Goal: Task Accomplishment & Management: Manage account settings

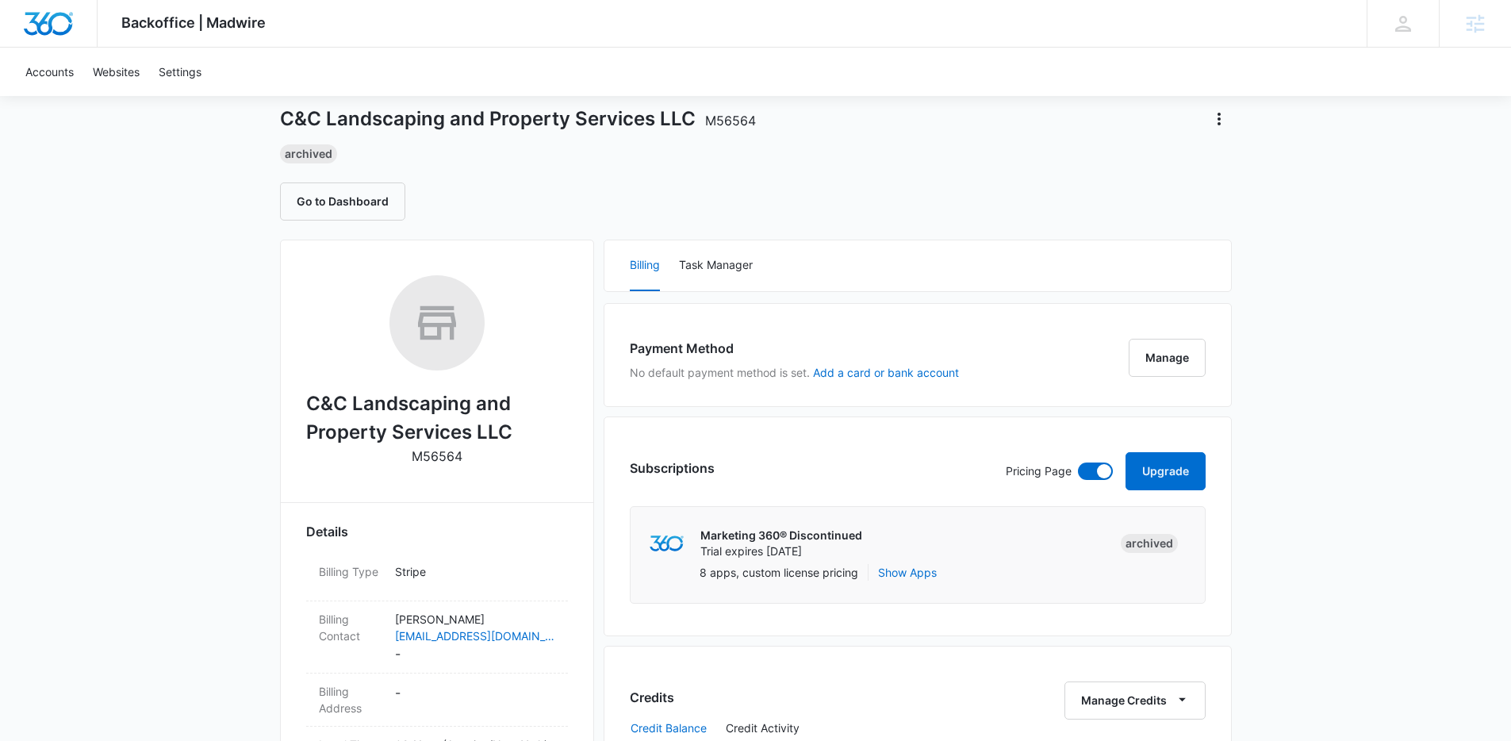
scroll to position [78, 0]
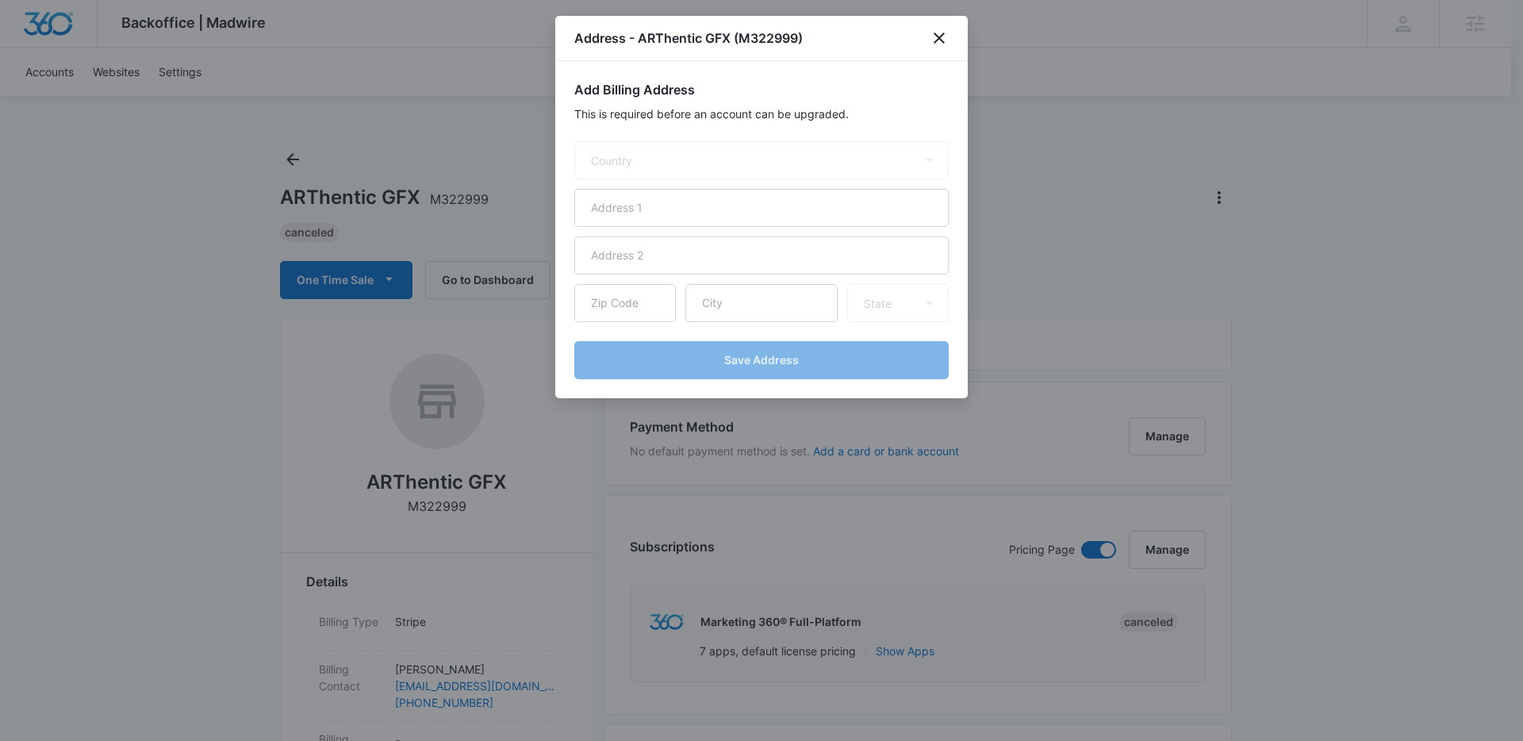
select select "US"
click at [935, 29] on icon "close" at bounding box center [939, 38] width 19 height 19
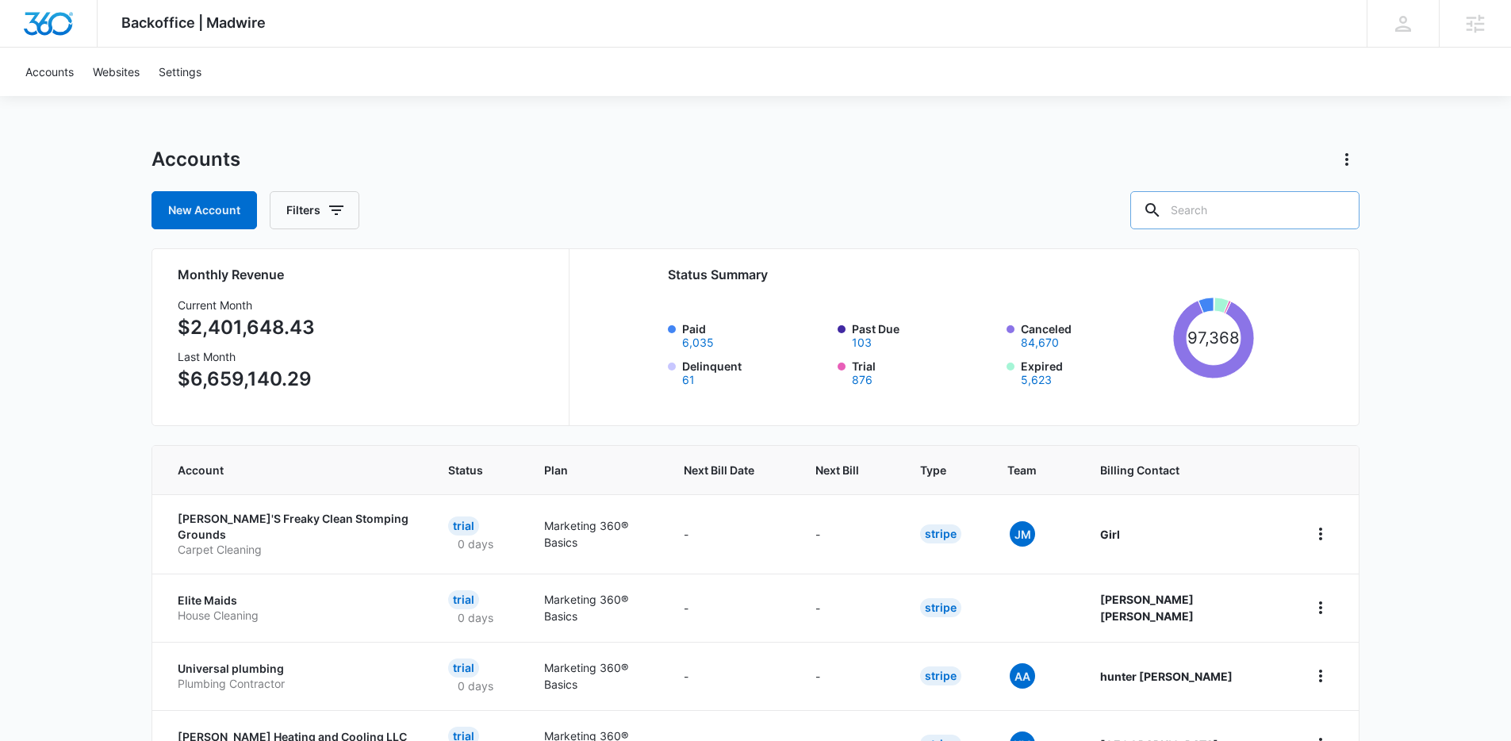
click at [1233, 217] on input "text" at bounding box center [1244, 210] width 229 height 38
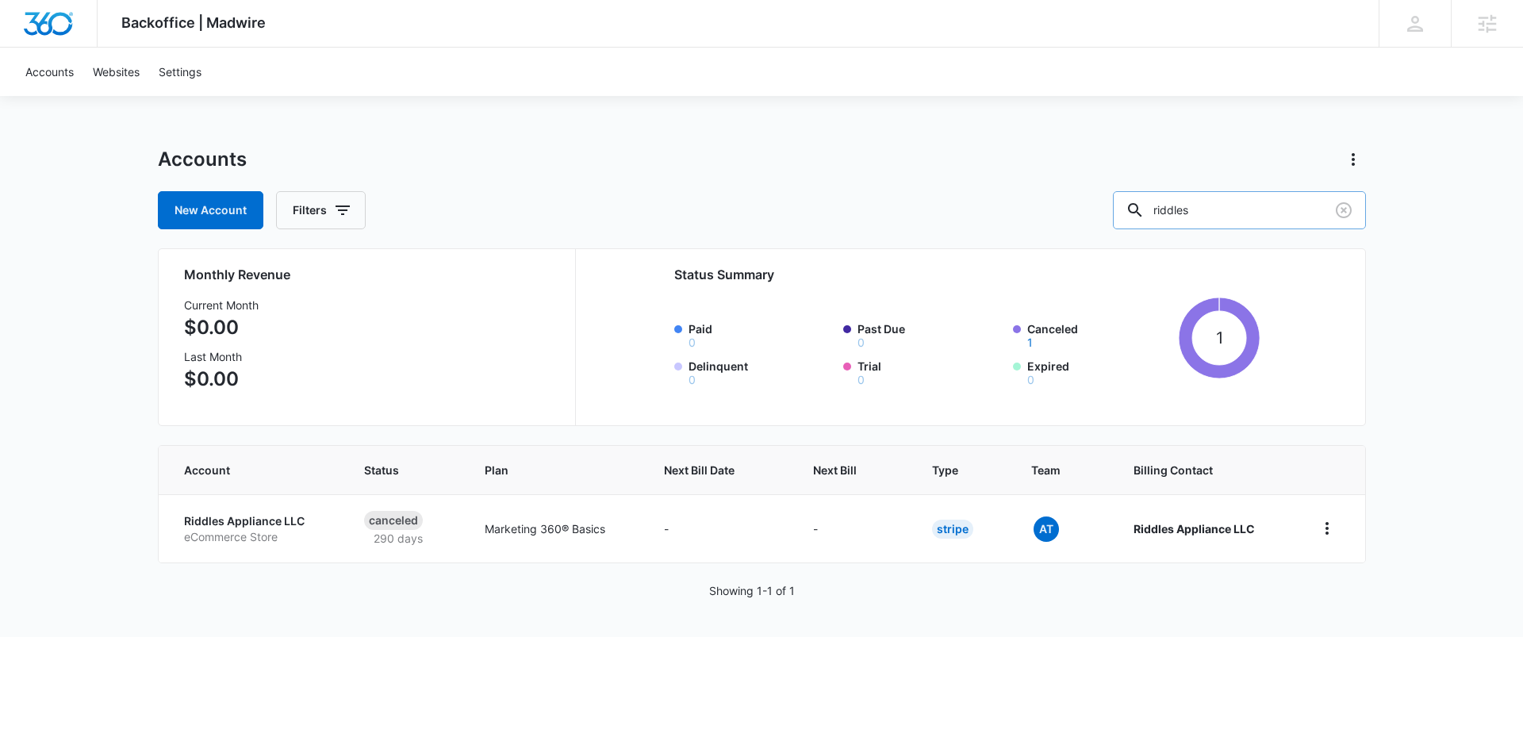
click at [1214, 201] on input "riddles" at bounding box center [1239, 210] width 253 height 38
paste input "M12466"
type input "M12466"
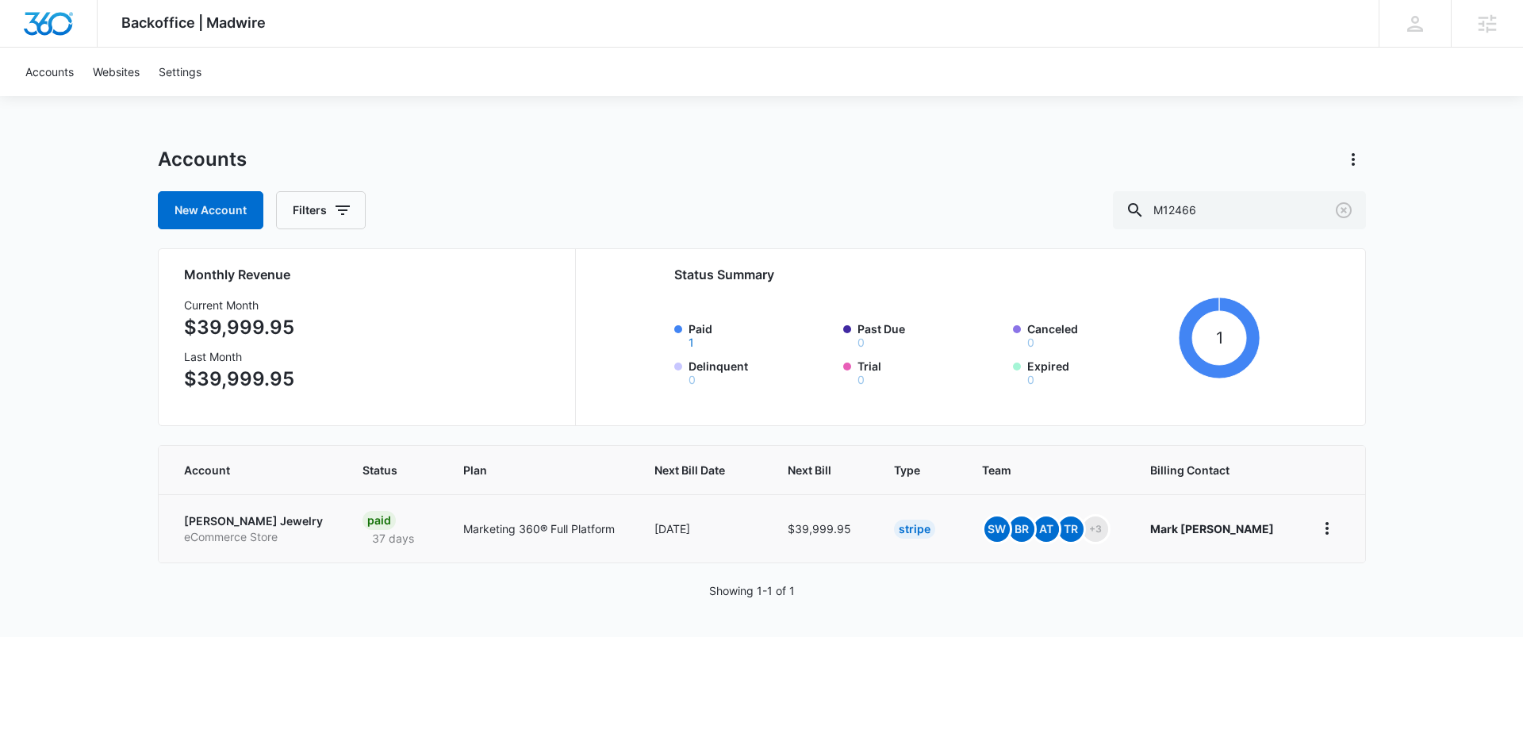
click at [214, 515] on p "[PERSON_NAME] Jewelry" at bounding box center [254, 521] width 141 height 16
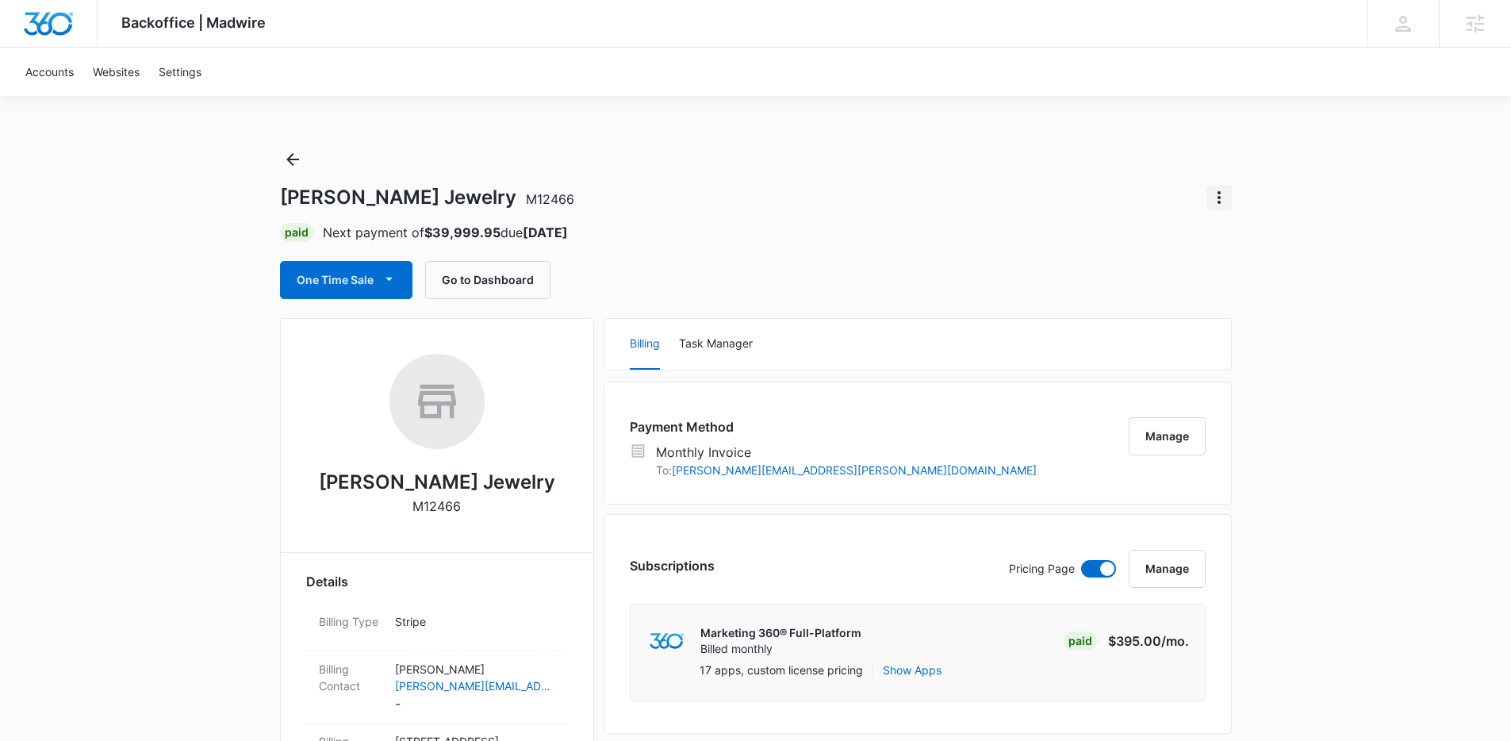
click at [1212, 191] on icon "Actions" at bounding box center [1219, 197] width 19 height 19
click at [1004, 175] on div "[PERSON_NAME] Jewelry M12466 Close Account Paid Next payment of $39,999.95 due …" at bounding box center [756, 223] width 952 height 152
click at [382, 278] on icon "button" at bounding box center [389, 279] width 17 height 17
click at [364, 331] on div "Run One-Time Payment" at bounding box center [391, 333] width 183 height 17
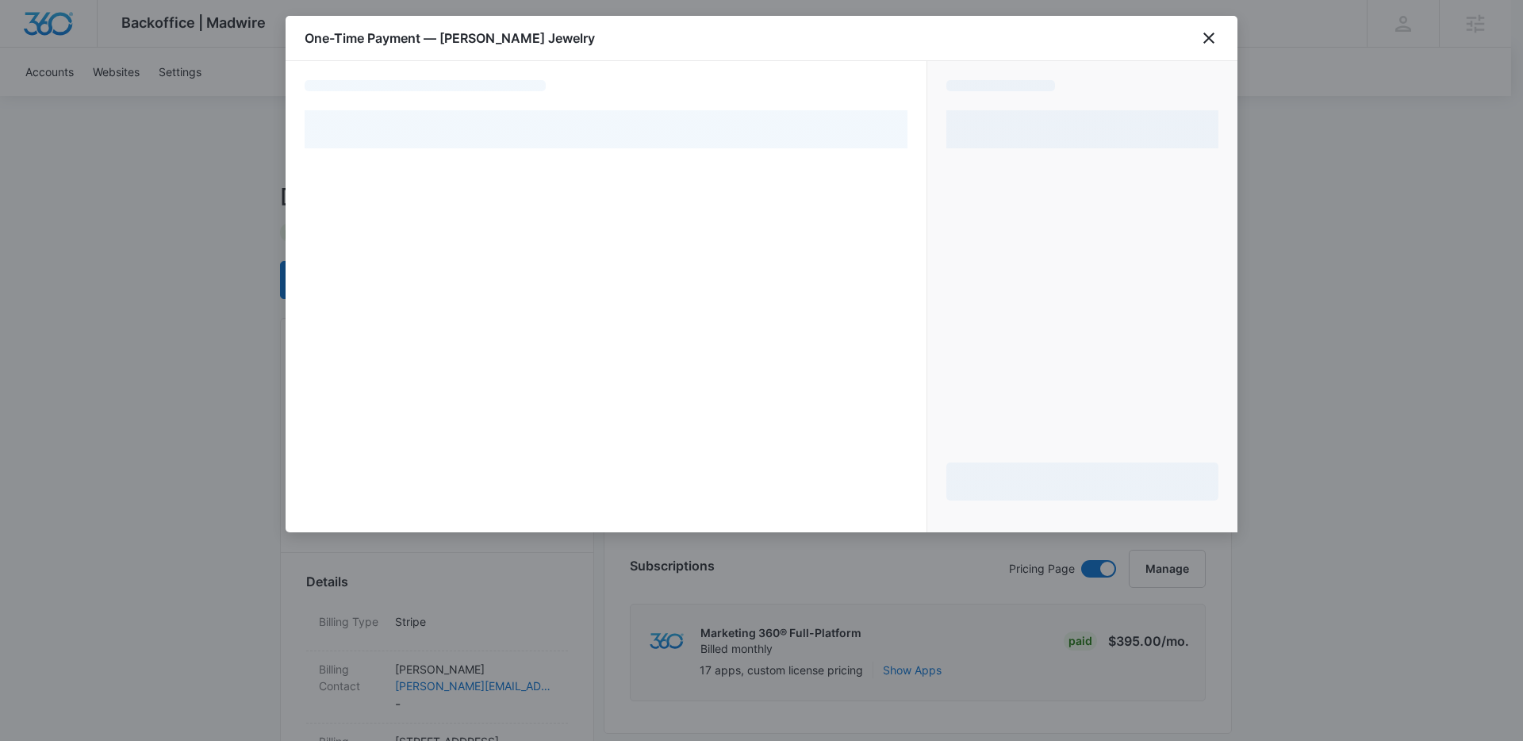
select select "MANUAL_INVOICE"
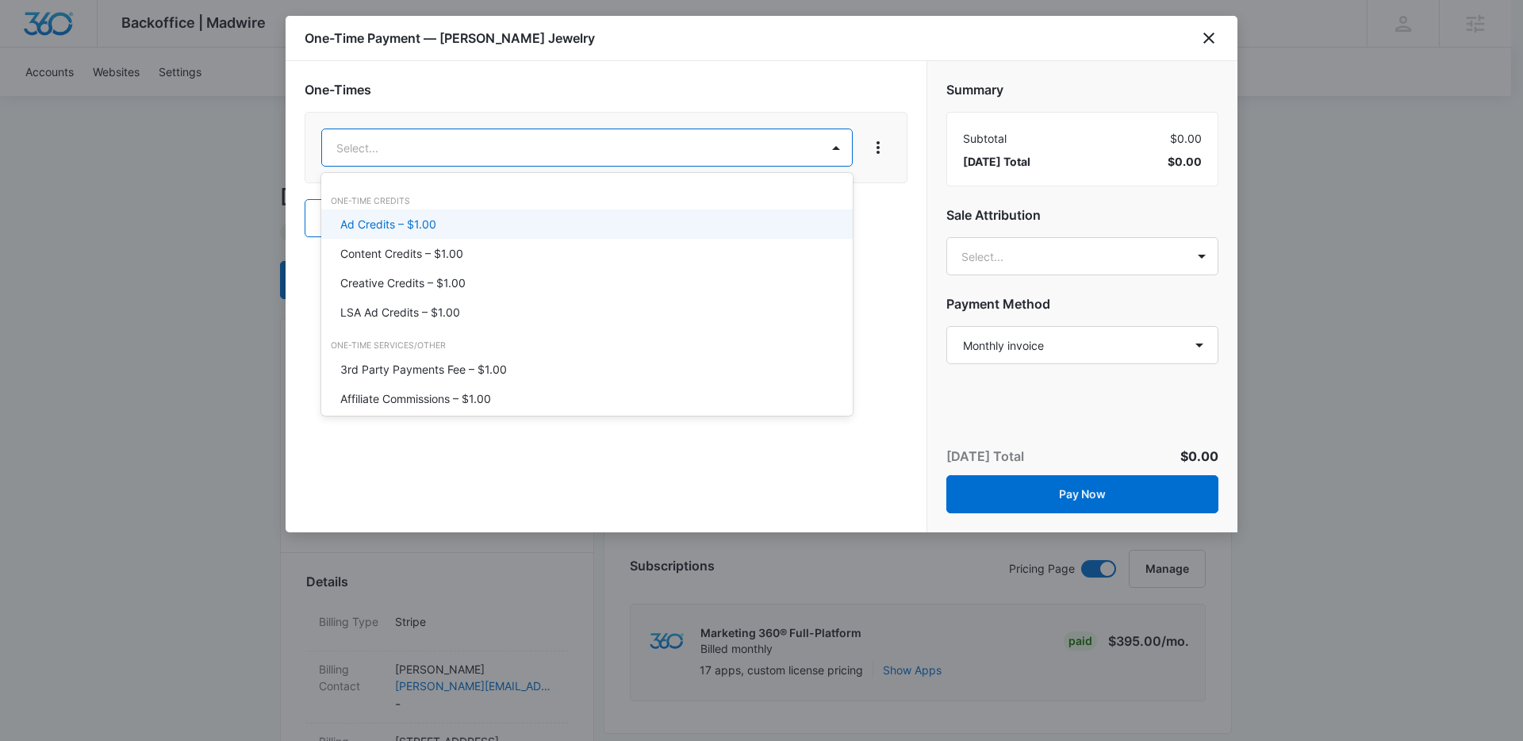
click at [402, 222] on p "Ad Credits – $1.00" at bounding box center [388, 224] width 96 height 17
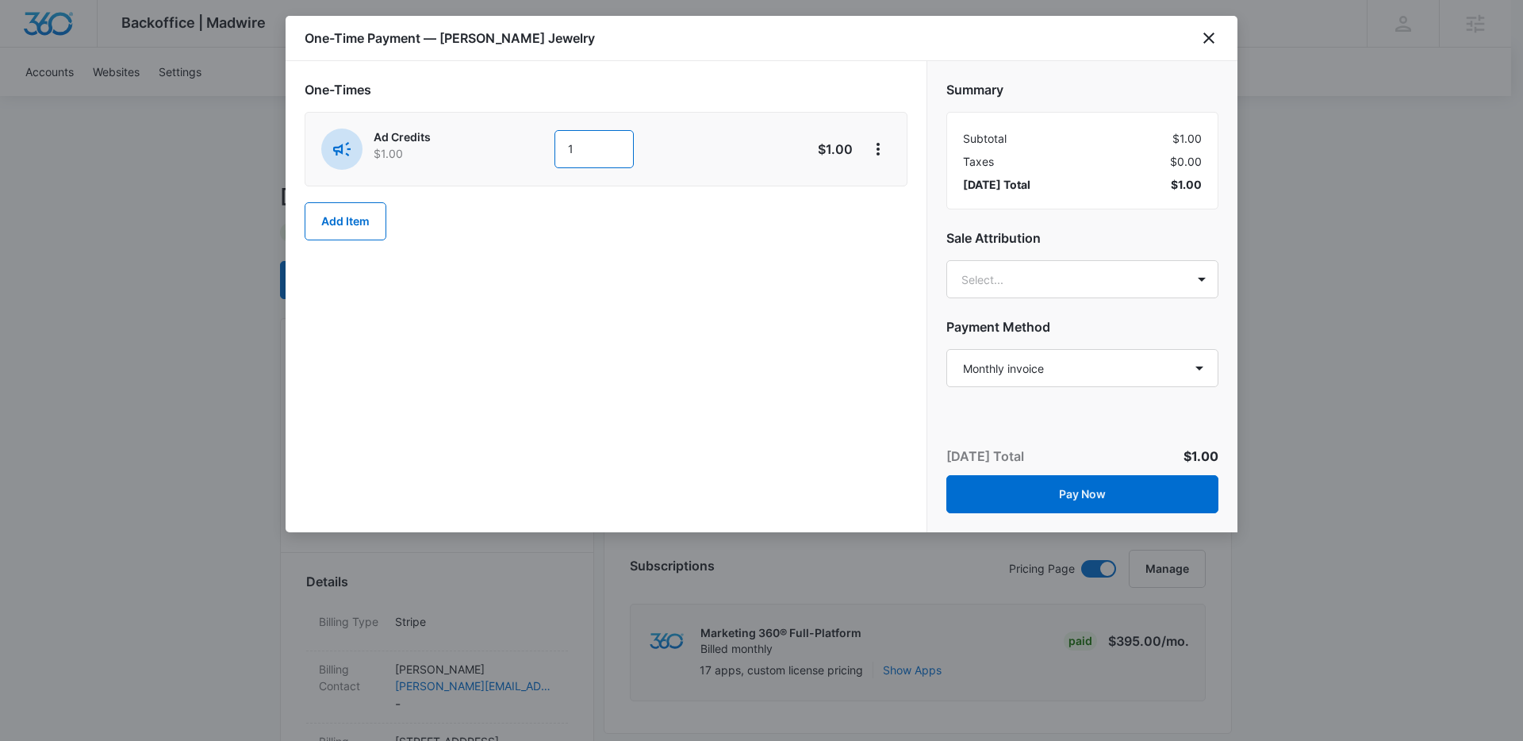
click at [571, 148] on input "1" at bounding box center [593, 149] width 79 height 38
type input "400"
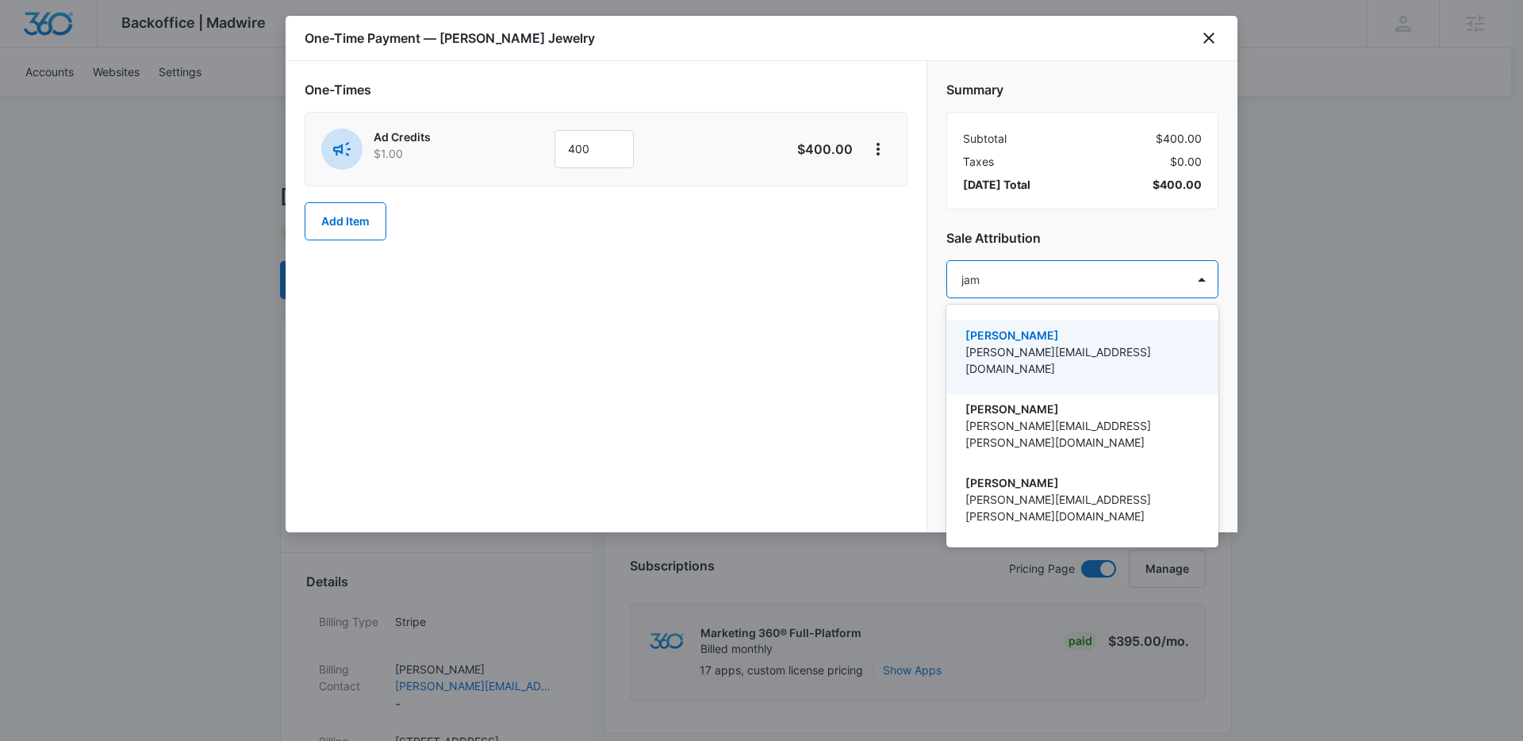
type input "[PERSON_NAME]"
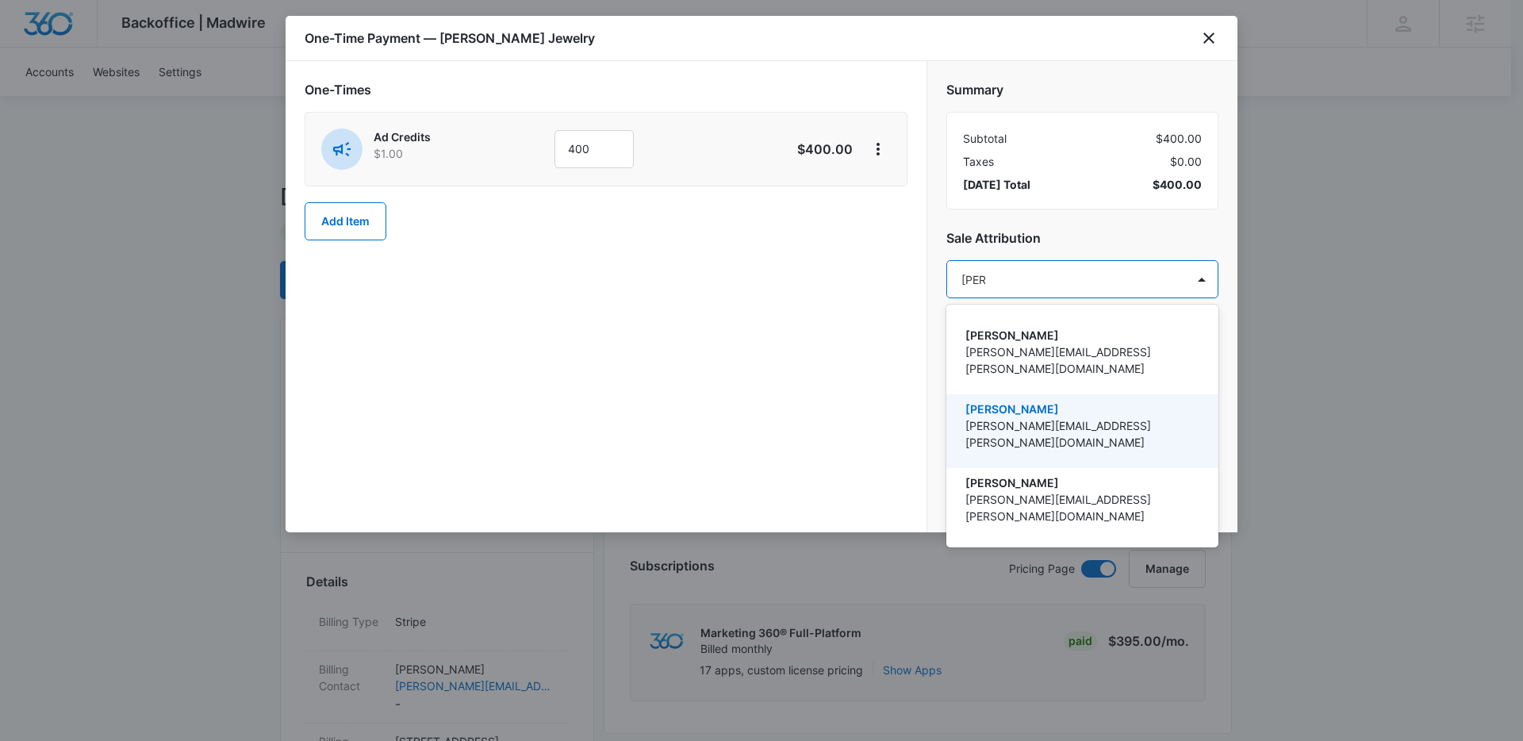
click at [1031, 401] on p "[PERSON_NAME]" at bounding box center [1080, 409] width 231 height 17
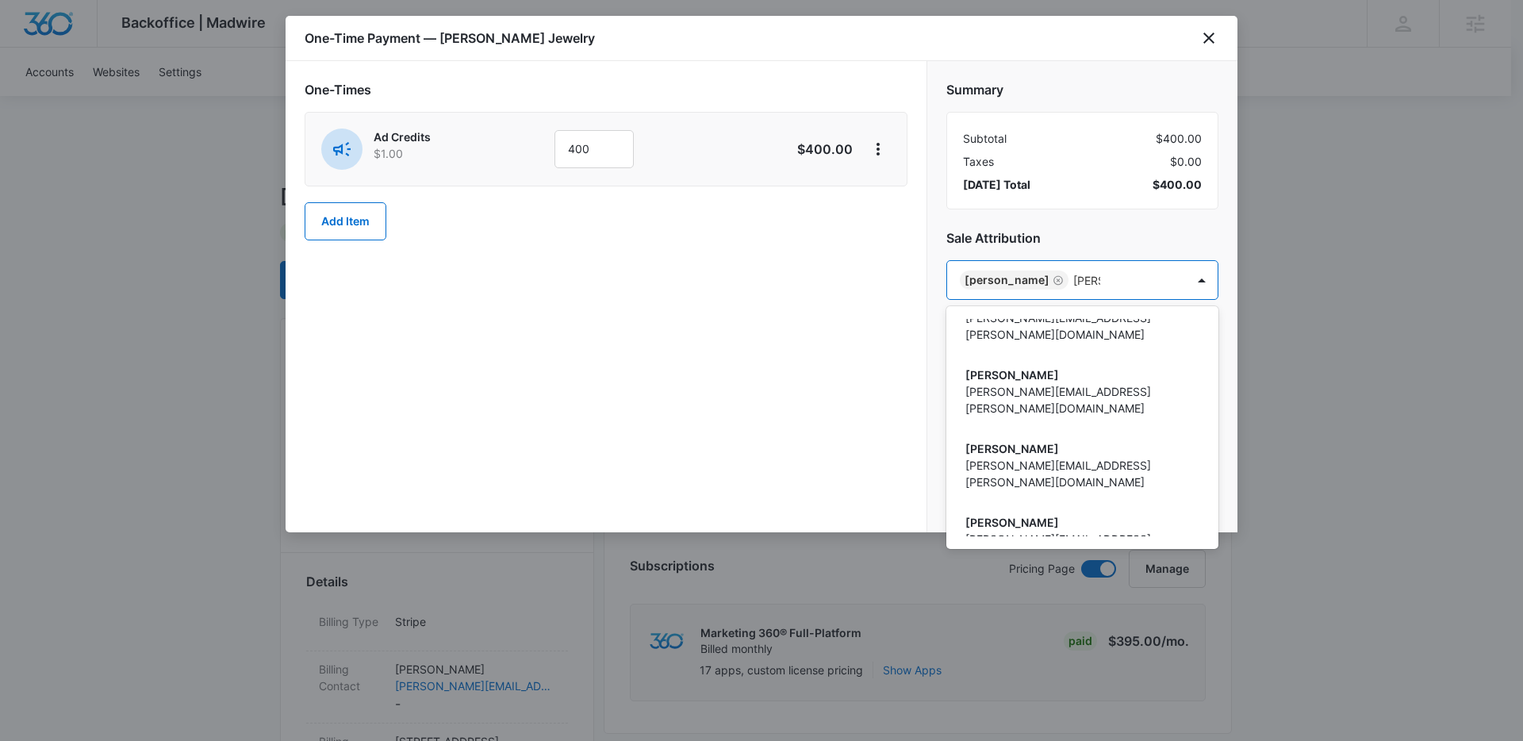
scroll to position [17, 0]
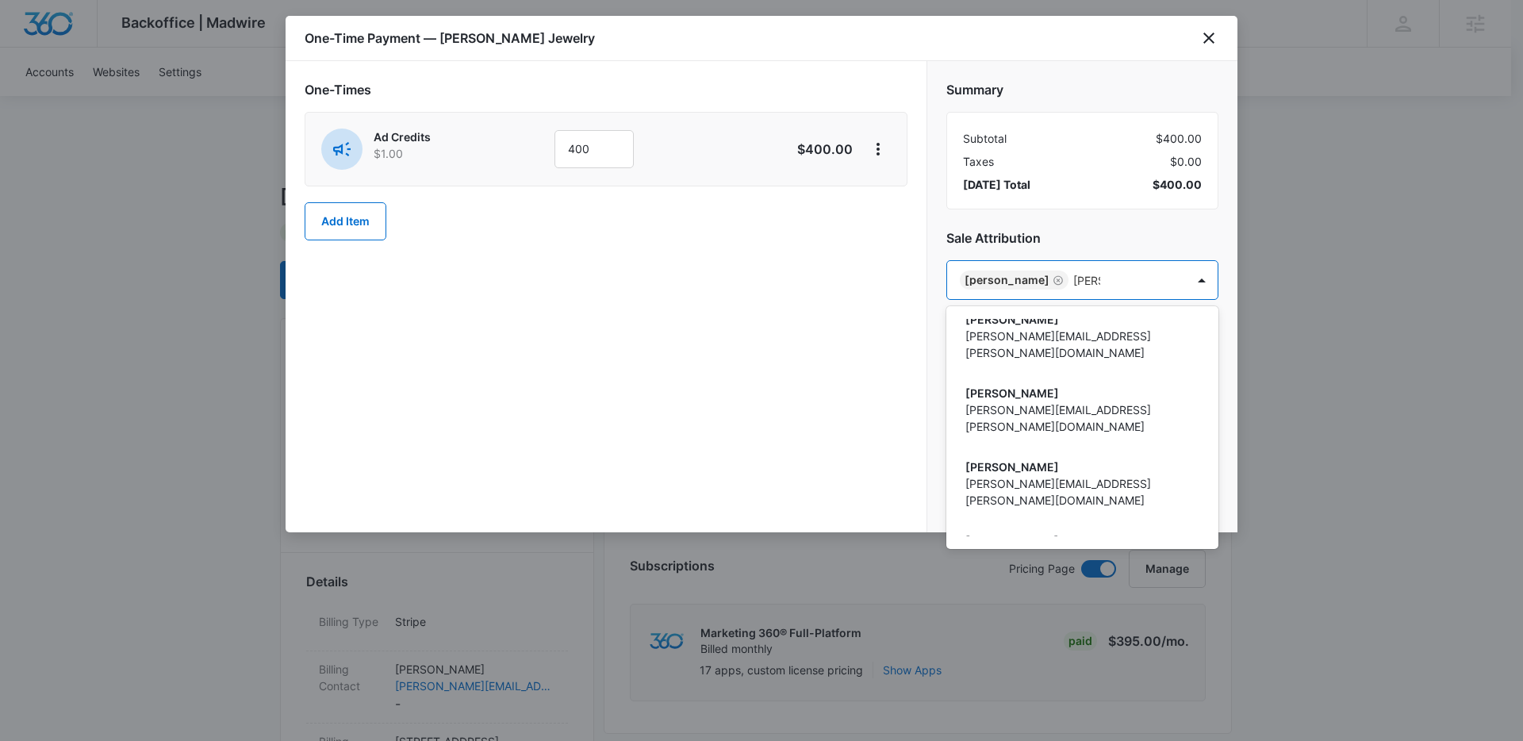
type input "[PERSON_NAME]"
click at [1026, 516] on p "[PERSON_NAME]" at bounding box center [1080, 524] width 231 height 17
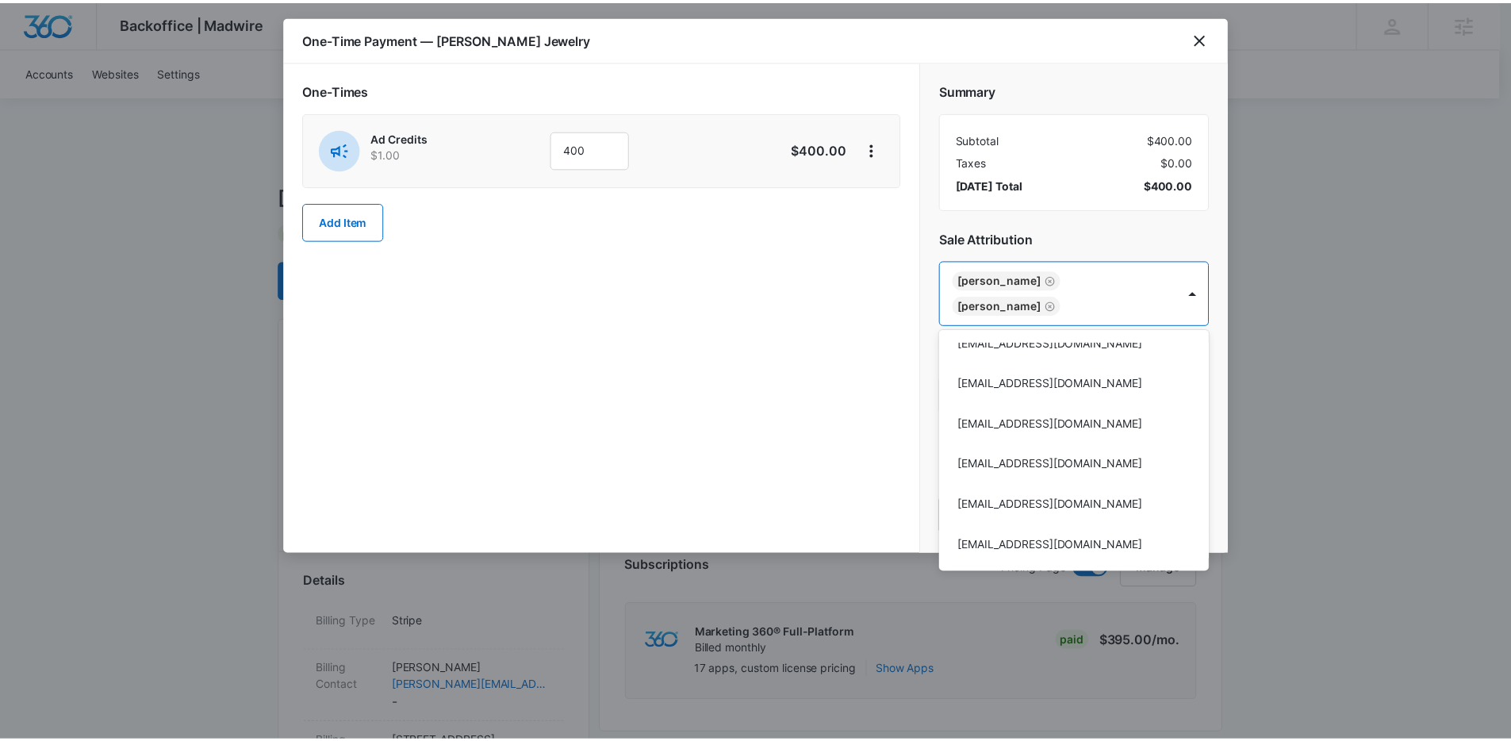
scroll to position [69977, 0]
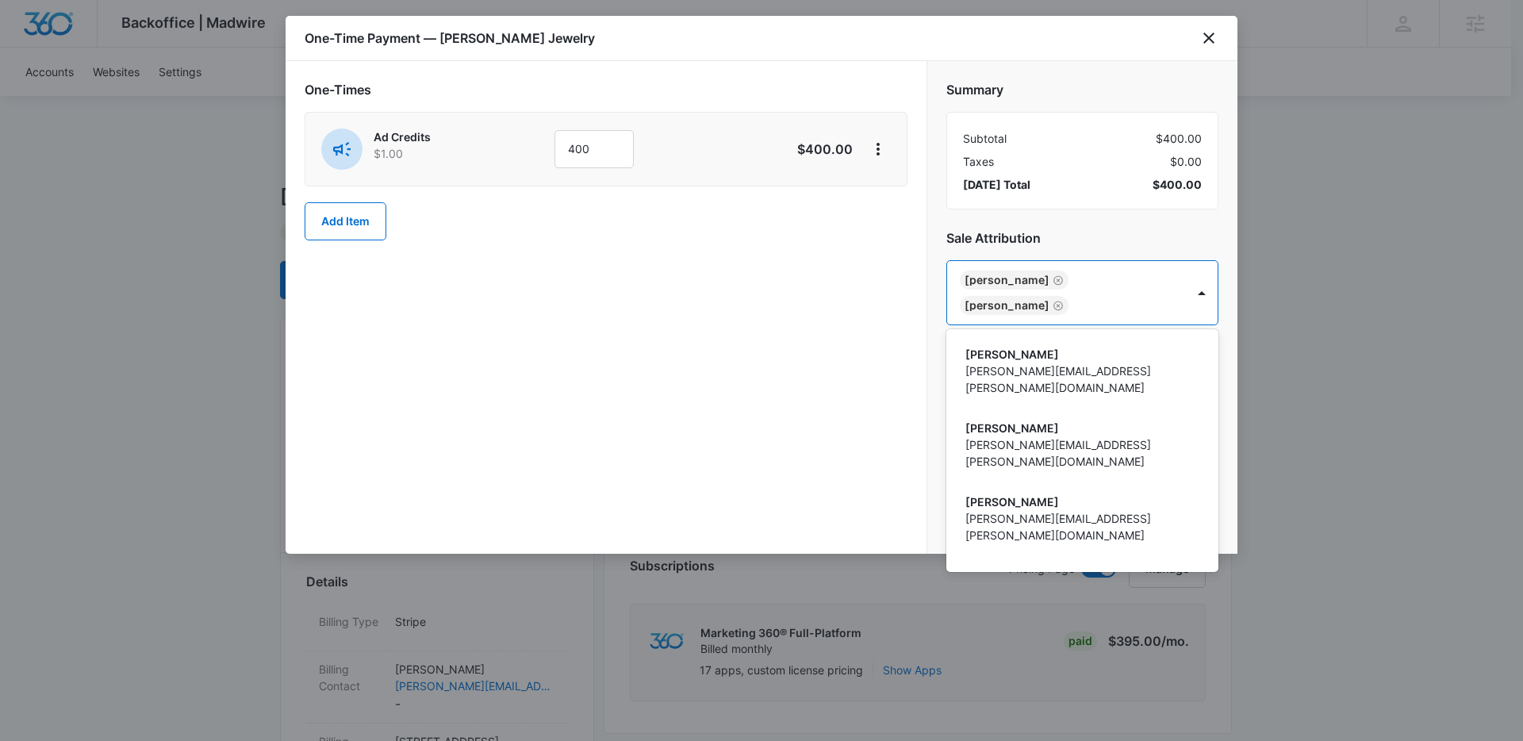
click at [1076, 235] on div at bounding box center [761, 370] width 1523 height 741
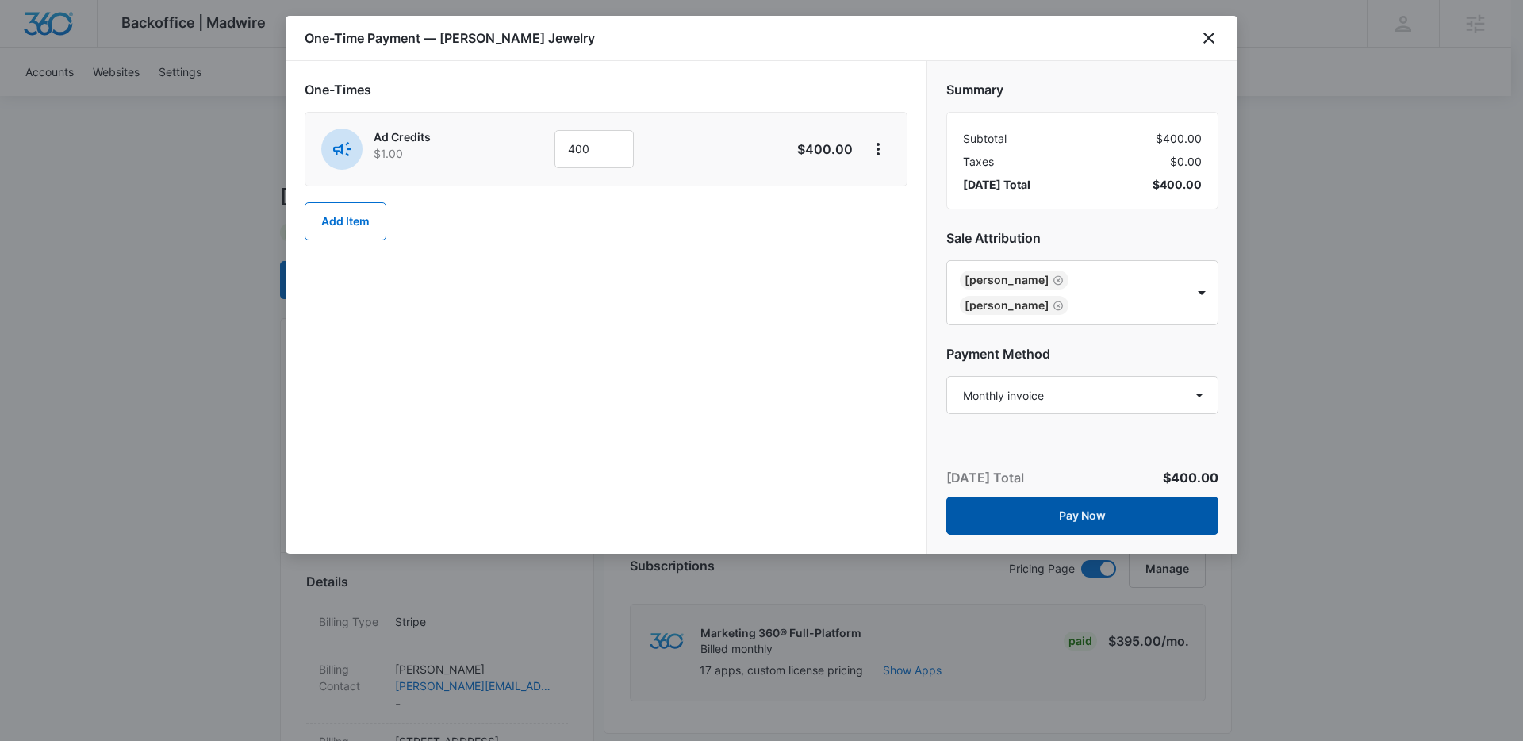
click at [1052, 507] on button "Pay Now" at bounding box center [1082, 516] width 272 height 38
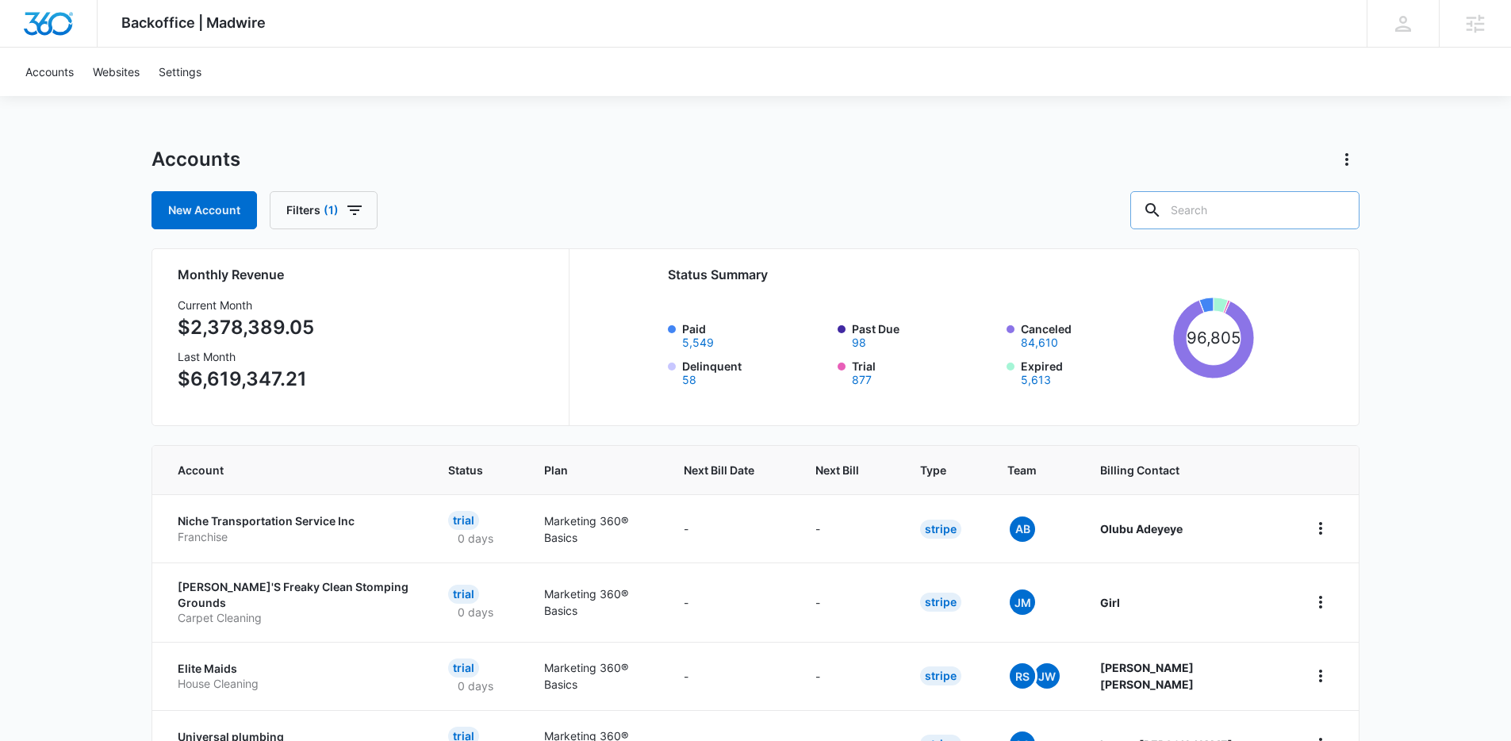
click at [1242, 214] on input "text" at bounding box center [1244, 210] width 229 height 38
paste input "M186847"
type input "M186847"
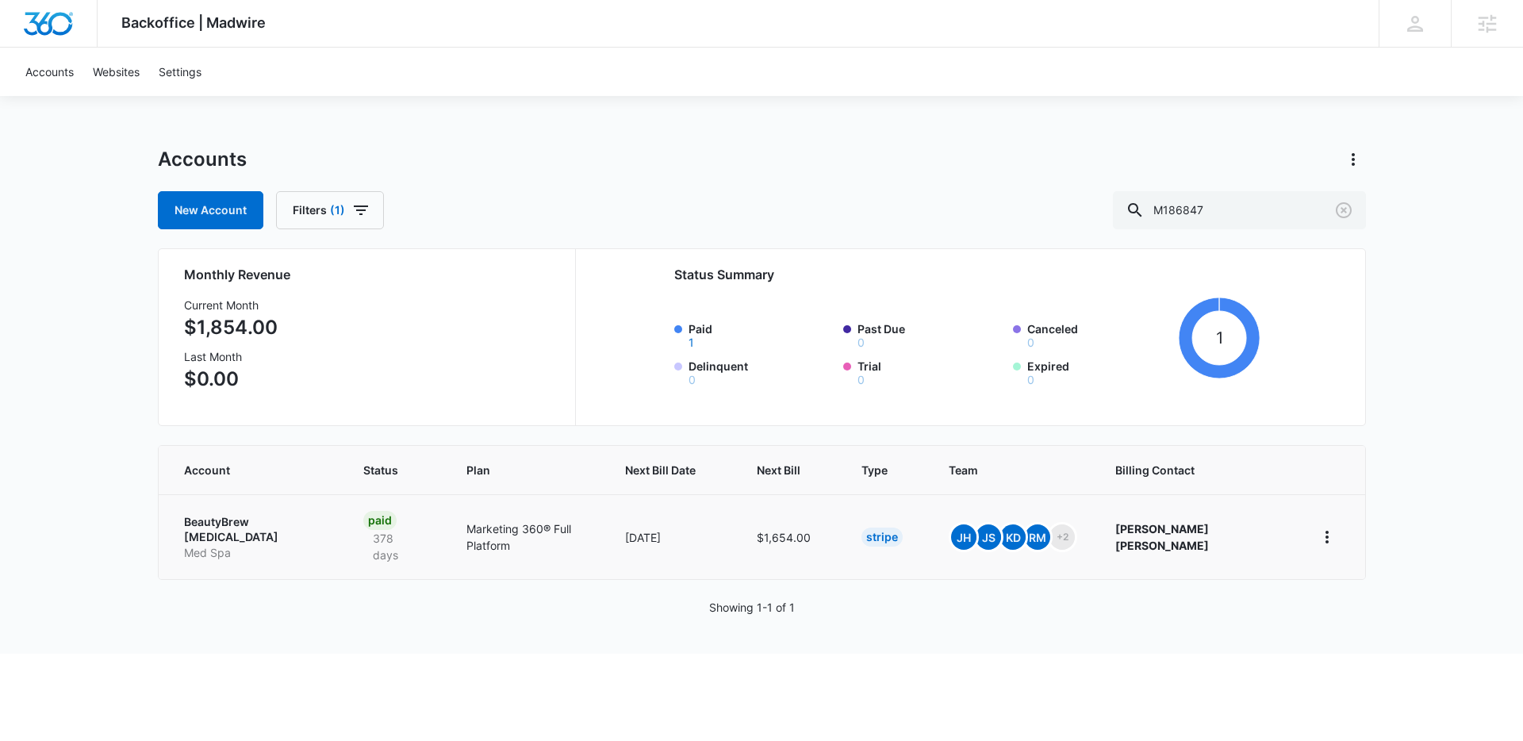
click at [238, 522] on p "BeautyBrew Skin Care" at bounding box center [254, 529] width 141 height 31
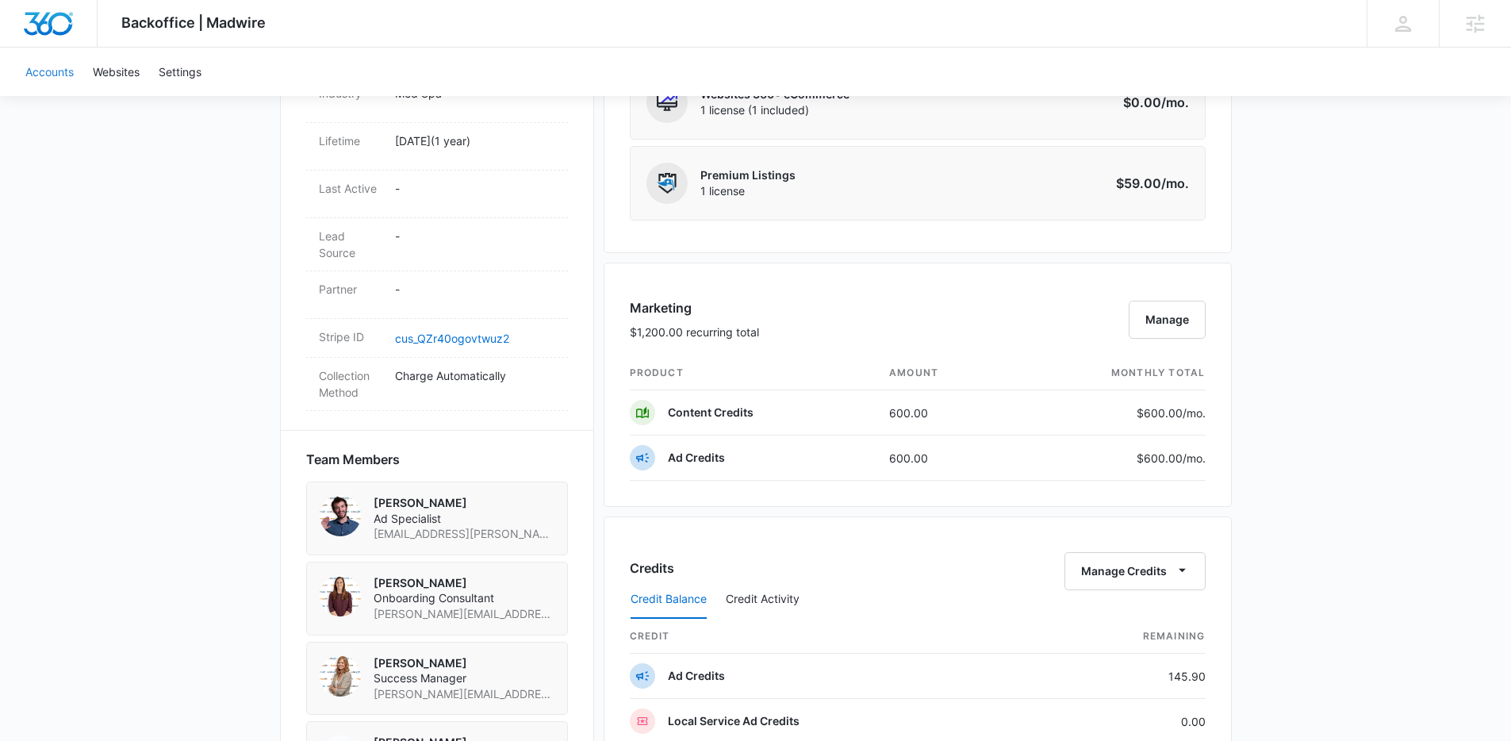
scroll to position [833, 0]
click at [1171, 326] on button "Manage" at bounding box center [1167, 323] width 77 height 38
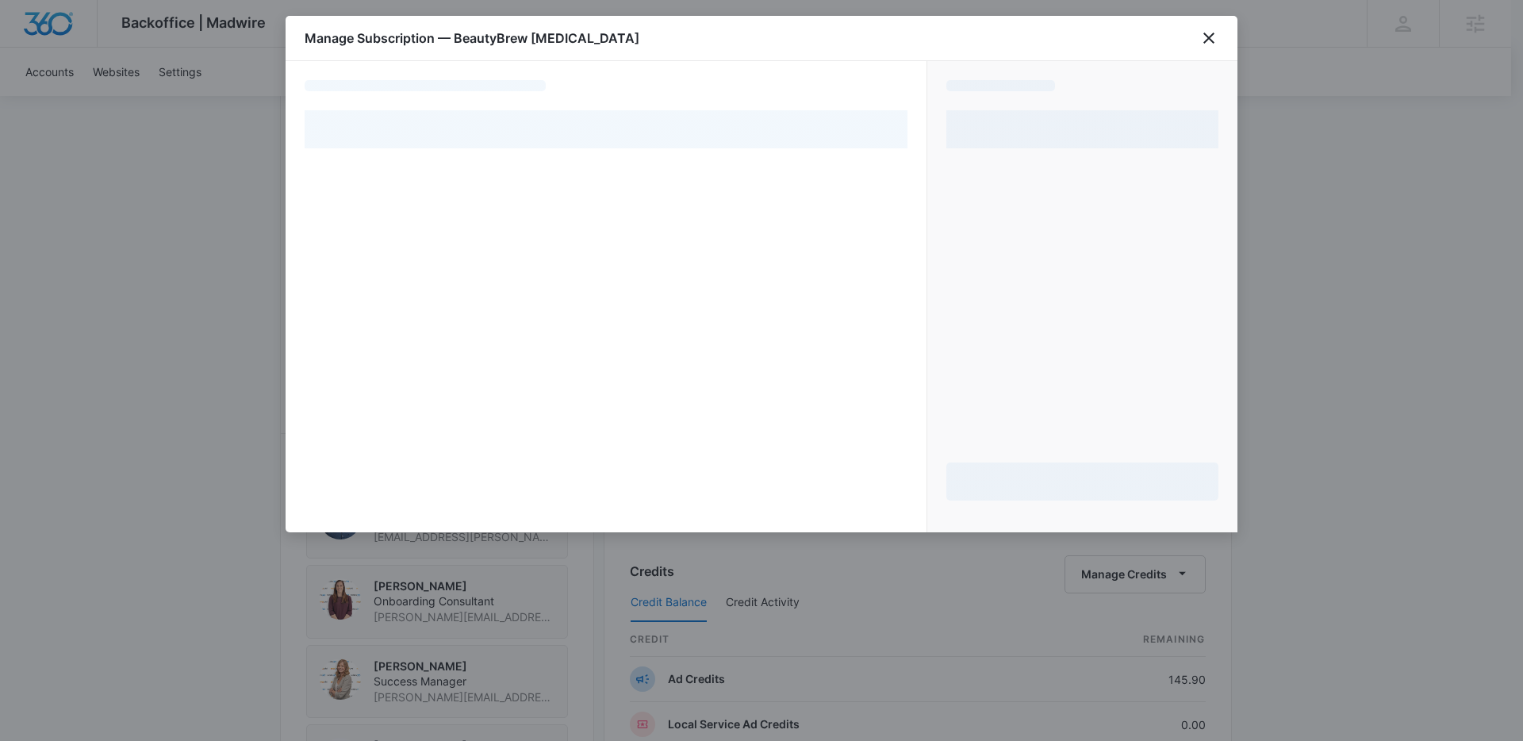
select select "pm_1PihNQA4n8RTgNjULLyF8imQ"
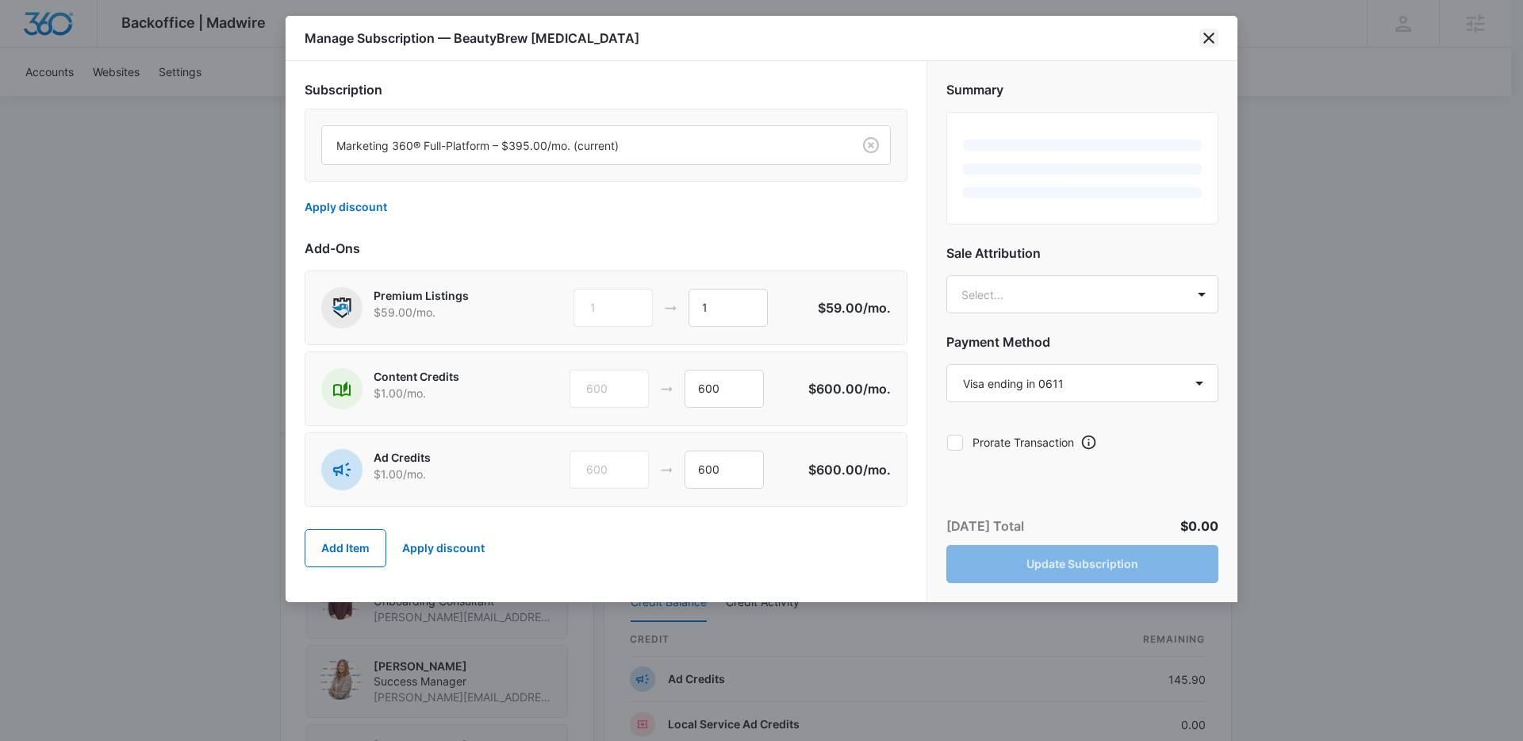
click at [1207, 35] on icon "close" at bounding box center [1208, 38] width 19 height 19
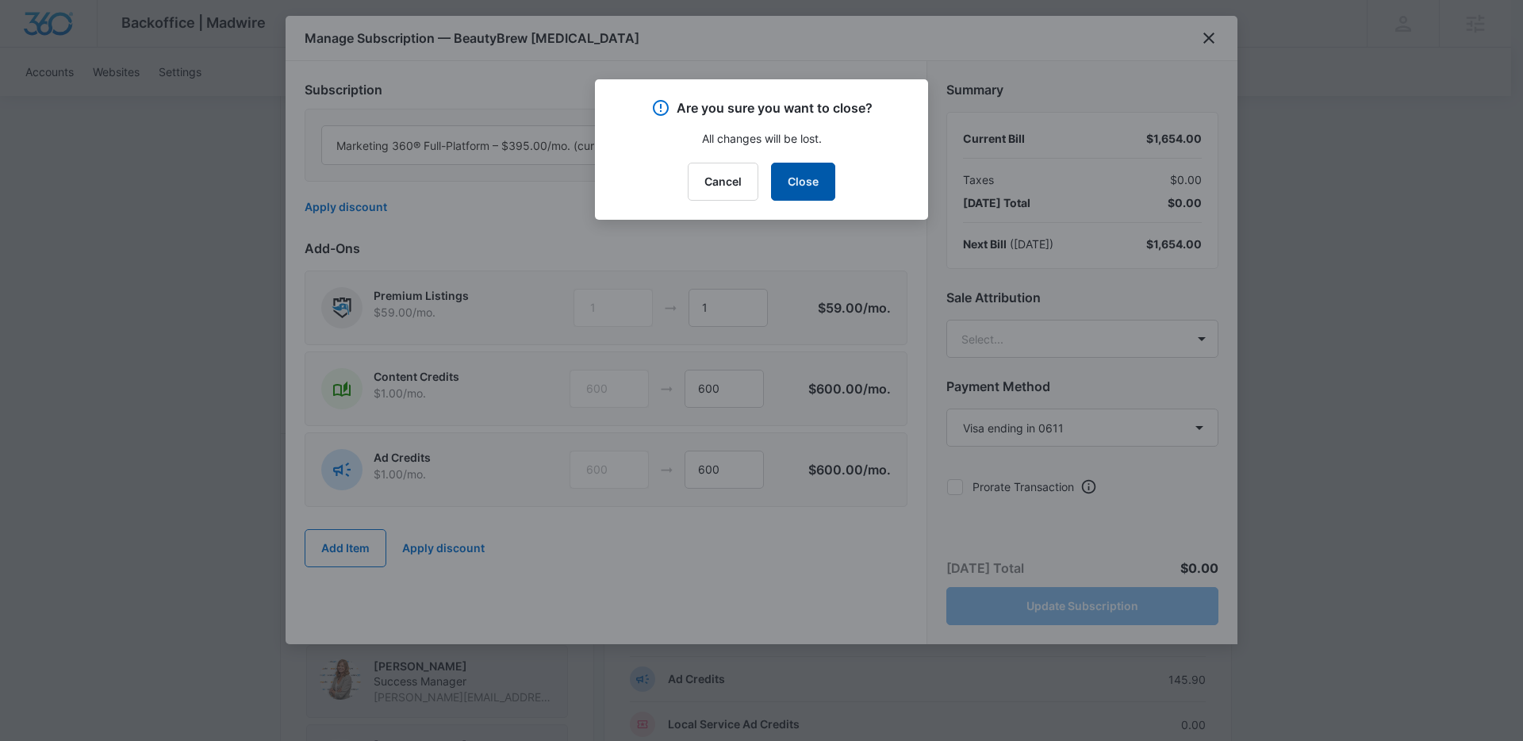
click at [803, 184] on button "Close" at bounding box center [803, 182] width 64 height 38
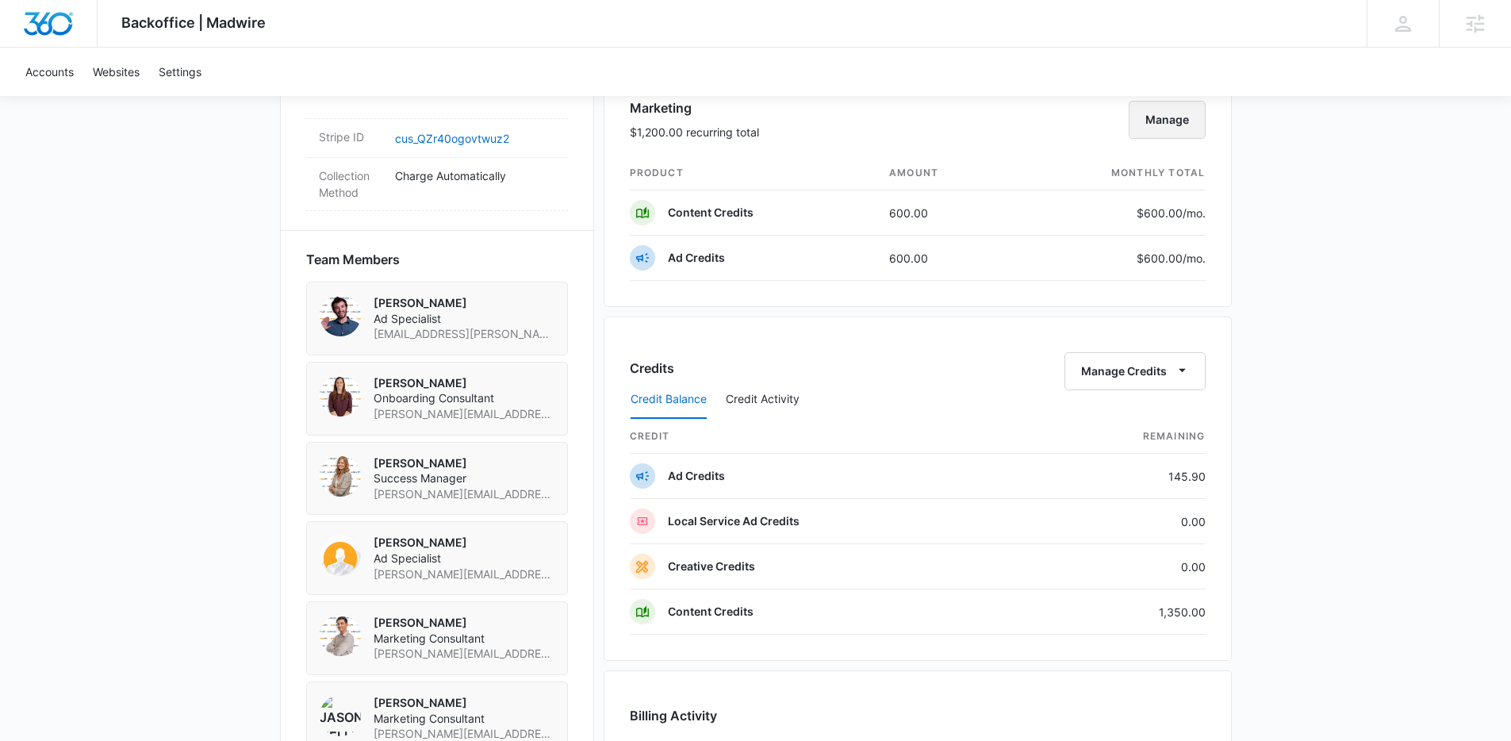
scroll to position [1041, 0]
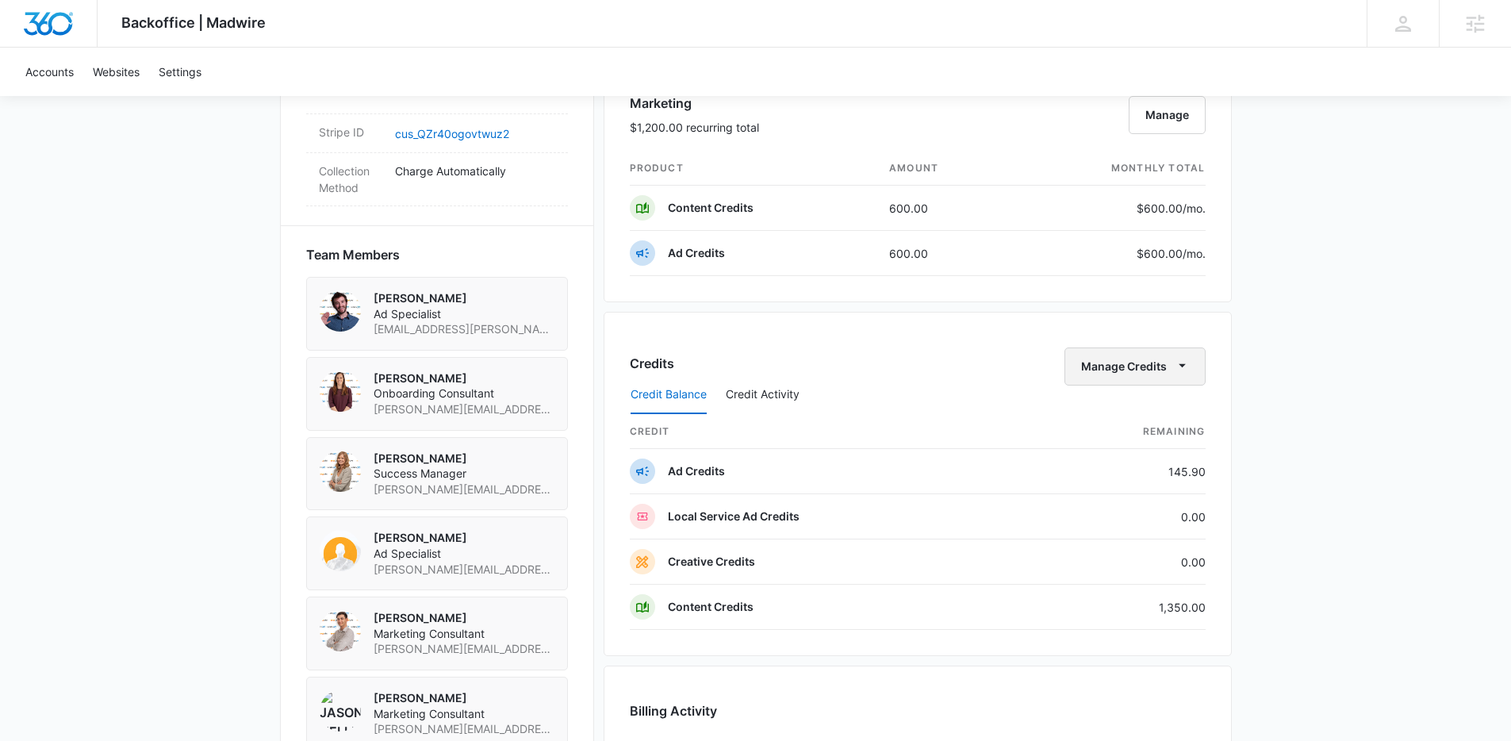
click at [1178, 363] on icon "button" at bounding box center [1182, 365] width 17 height 17
click at [1120, 423] on div "Transfer Credits" at bounding box center [1125, 417] width 83 height 11
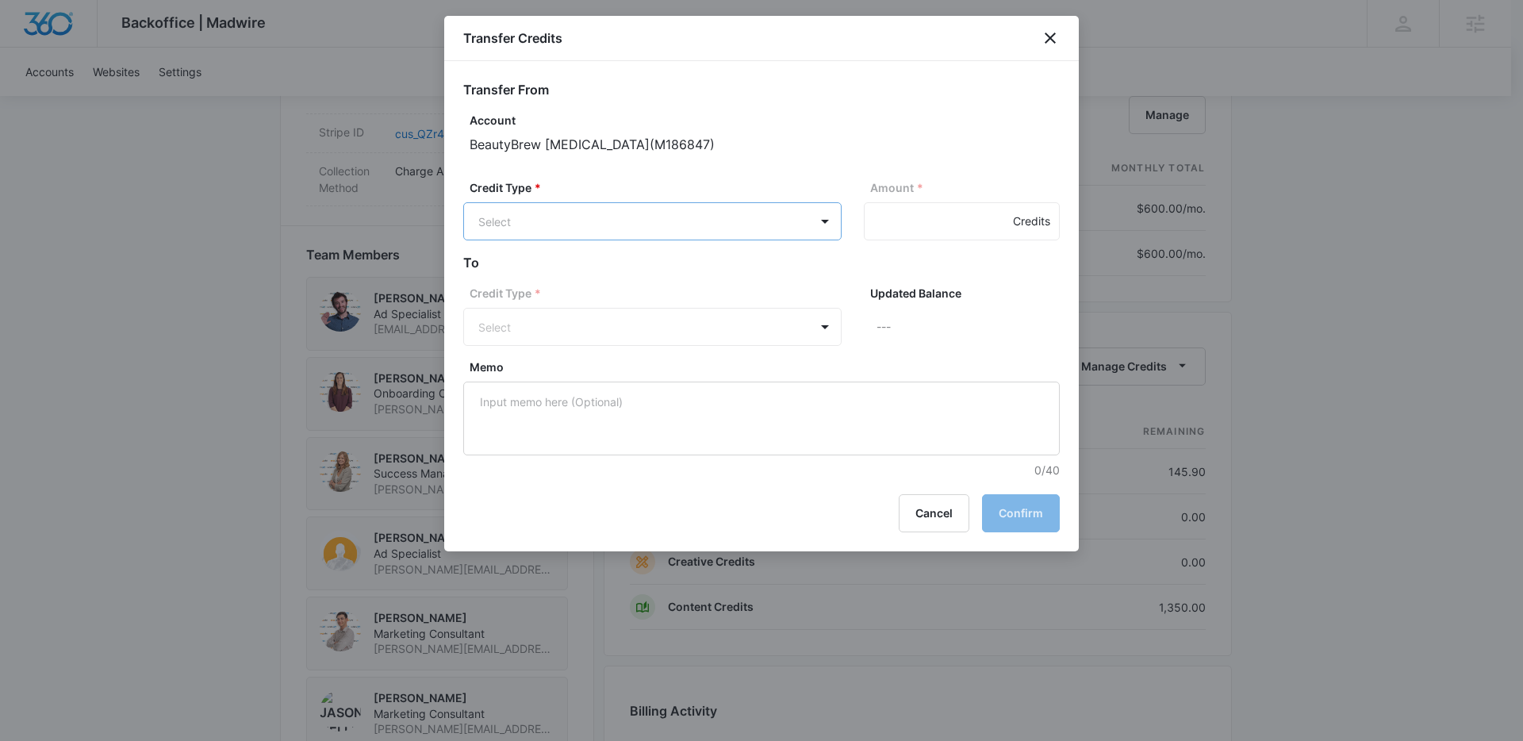
click at [708, 209] on body "Backoffice | Madwire Apps Settings HJ Hannah Johns hannah.johns@madwire.com My …" at bounding box center [761, 118] width 1523 height 2318
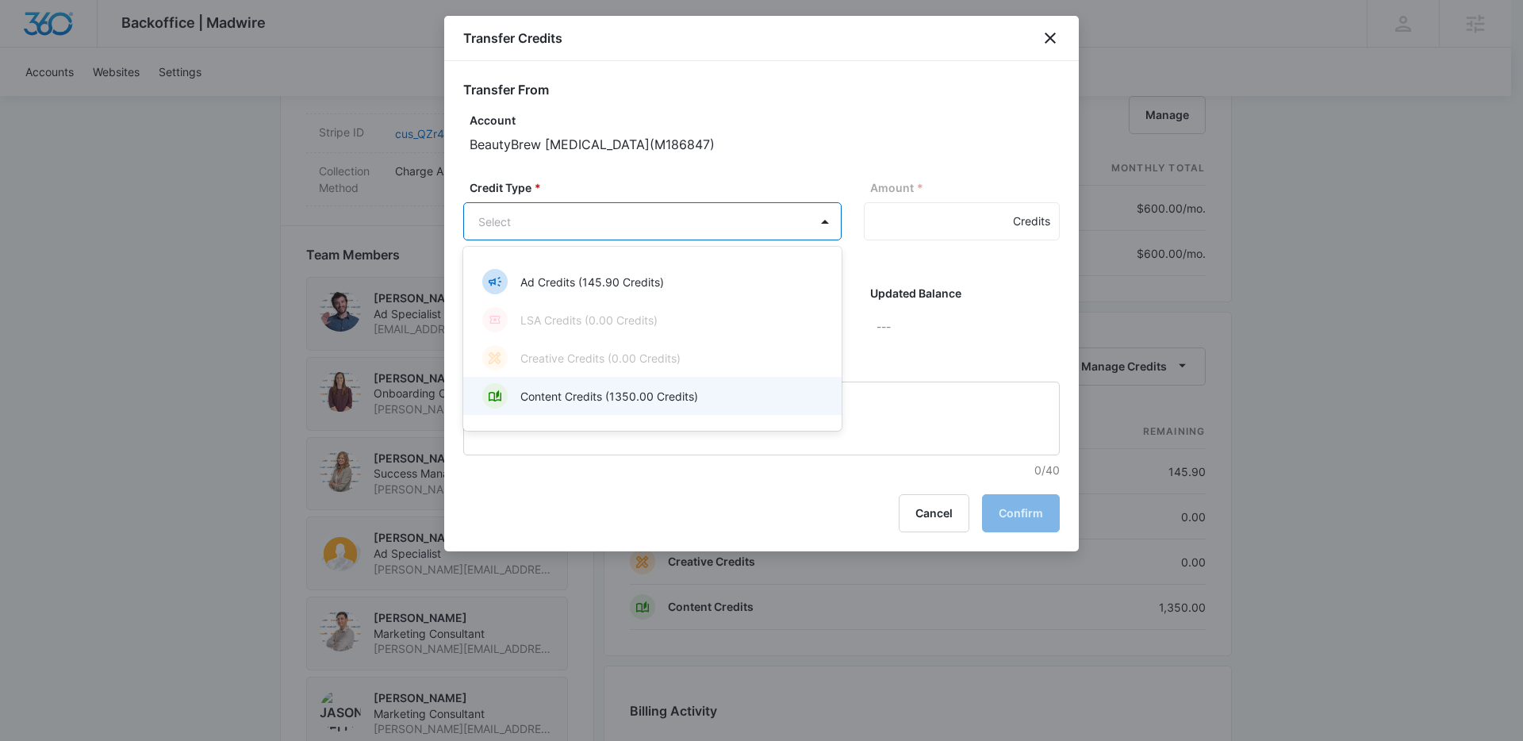
click at [621, 400] on p "Content Credits (1350.00 Credits)" at bounding box center [609, 396] width 178 height 17
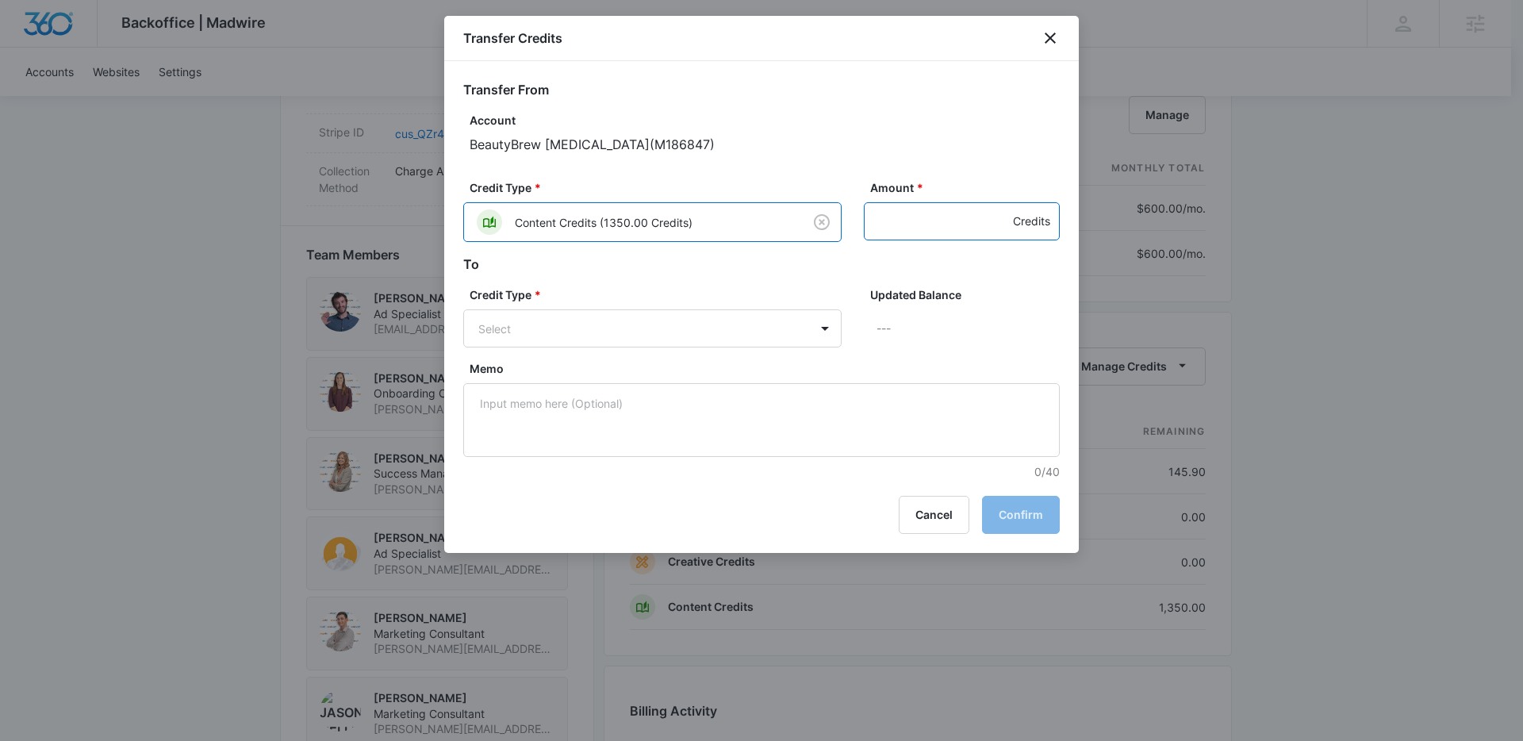
click at [919, 236] on input "Amount *" at bounding box center [962, 221] width 196 height 38
type input "750"
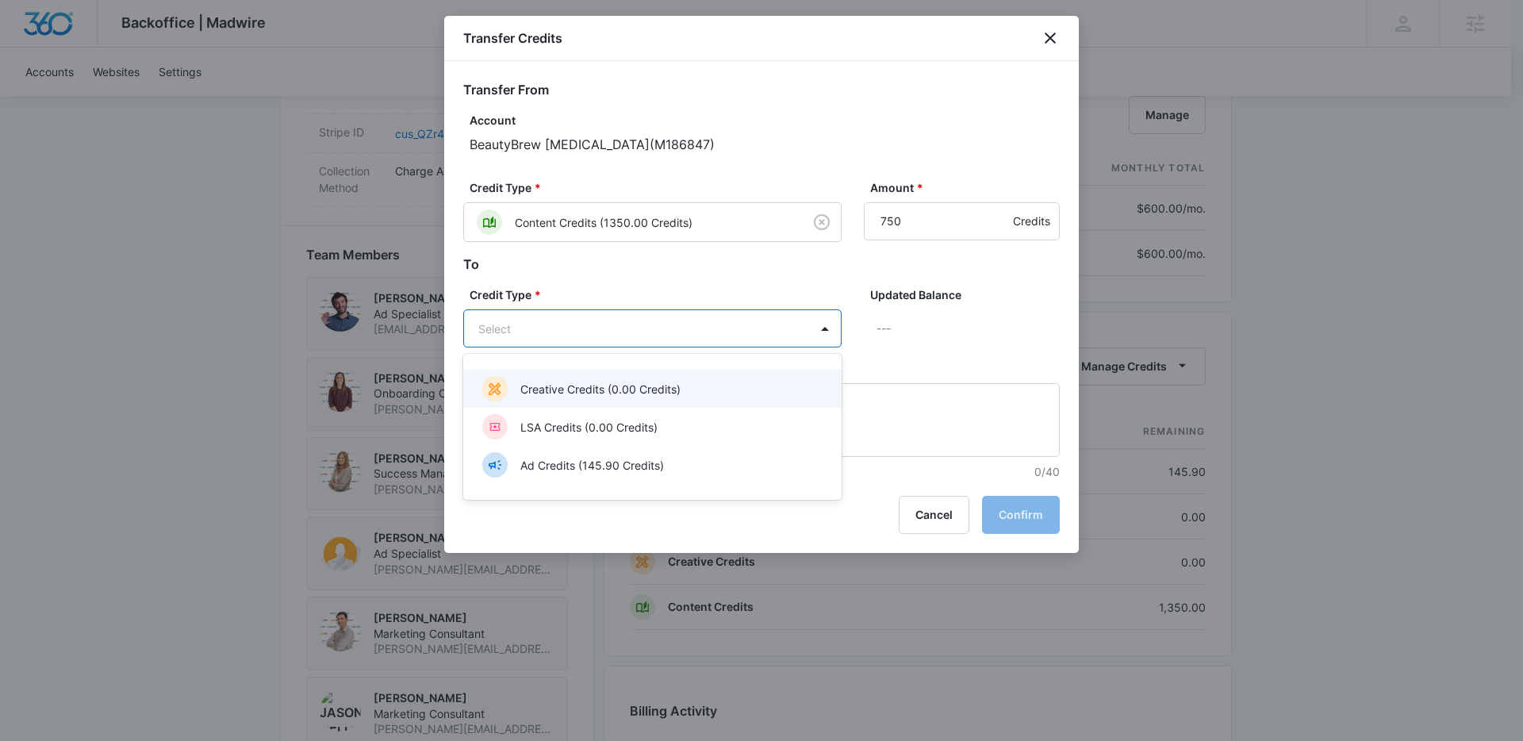
click at [778, 336] on body "Backoffice | Madwire Apps Settings HJ Hannah Johns hannah.johns@madwire.com My …" at bounding box center [761, 118] width 1523 height 2318
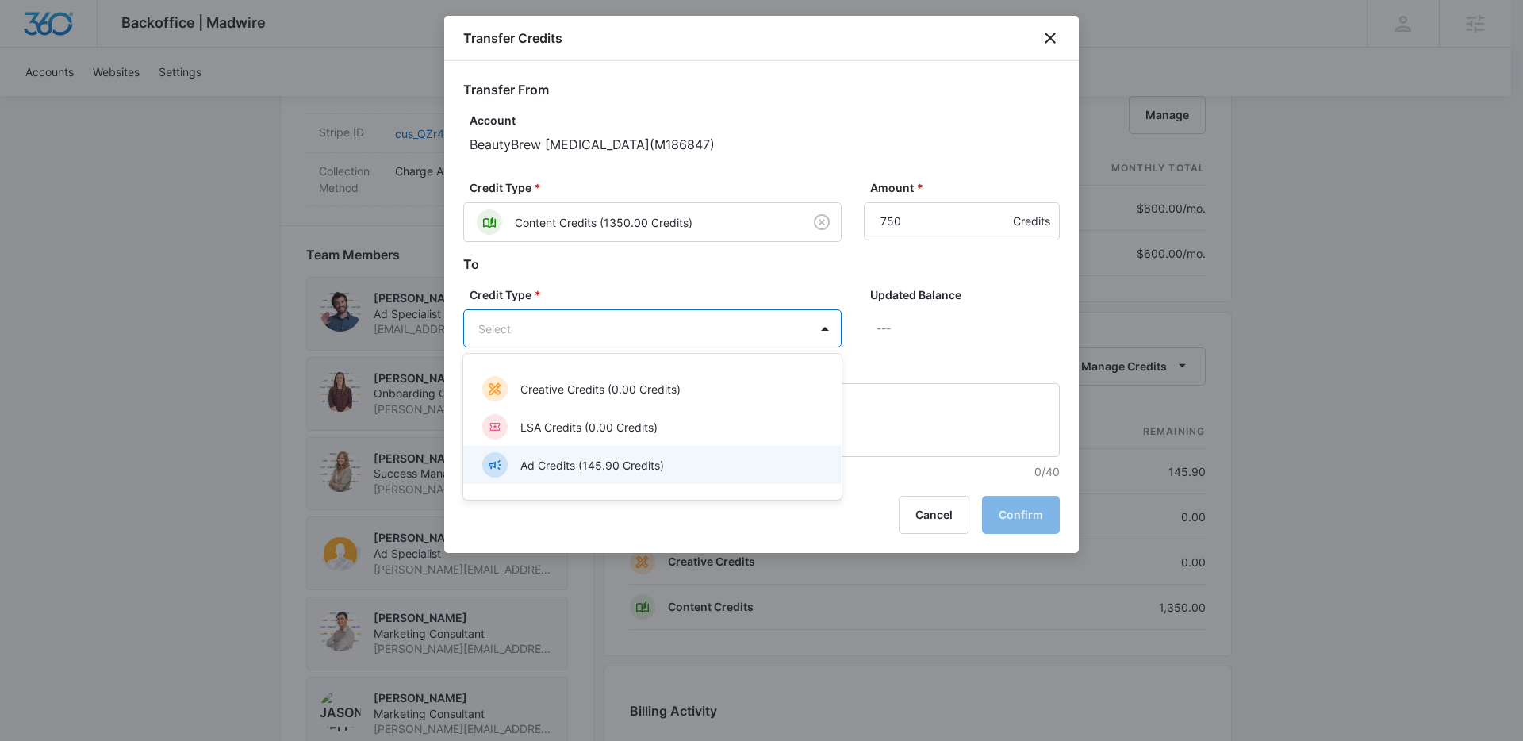
click at [648, 462] on p "Ad Credits (145.90 Credits)" at bounding box center [592, 465] width 144 height 17
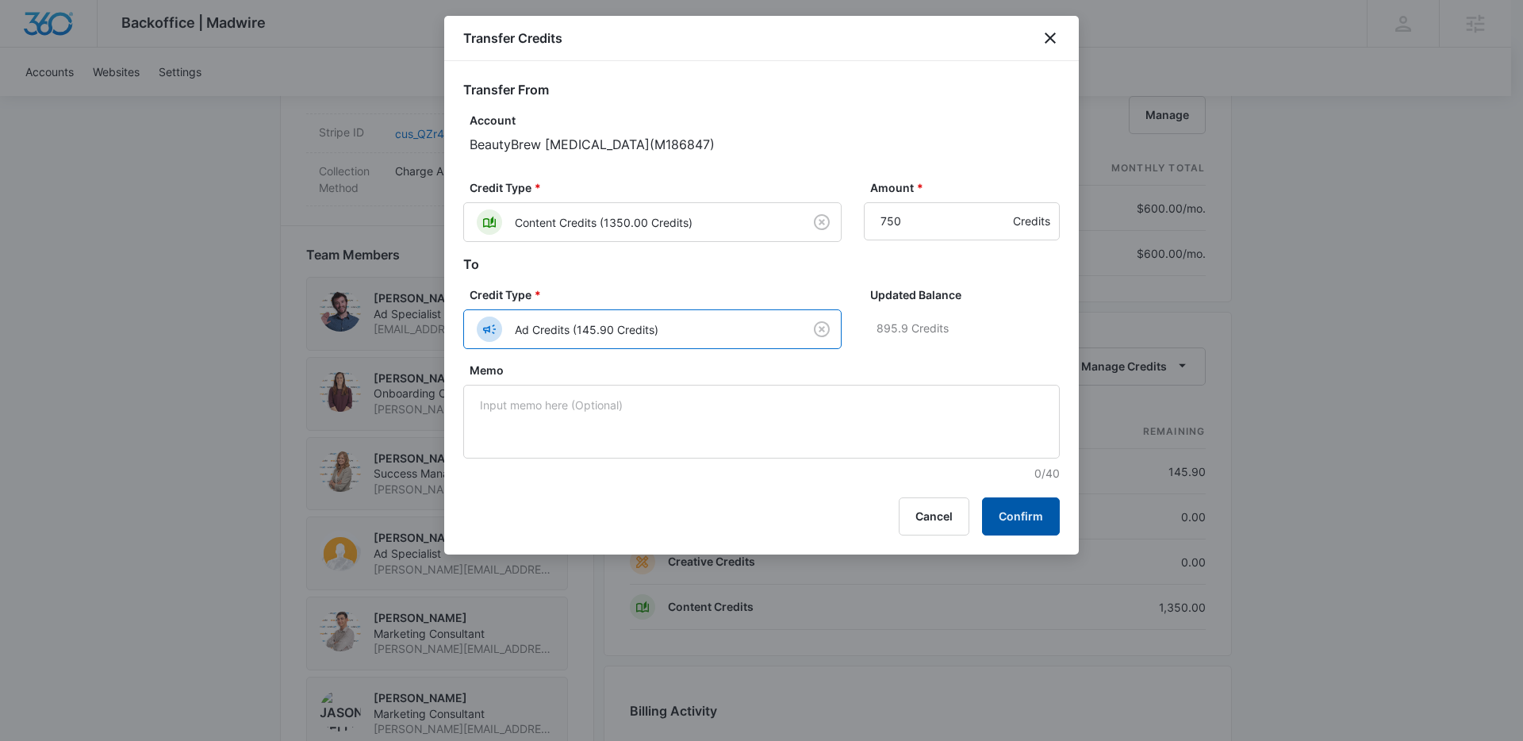
click at [1019, 510] on button "Confirm" at bounding box center [1021, 516] width 78 height 38
